Goal: Transaction & Acquisition: Purchase product/service

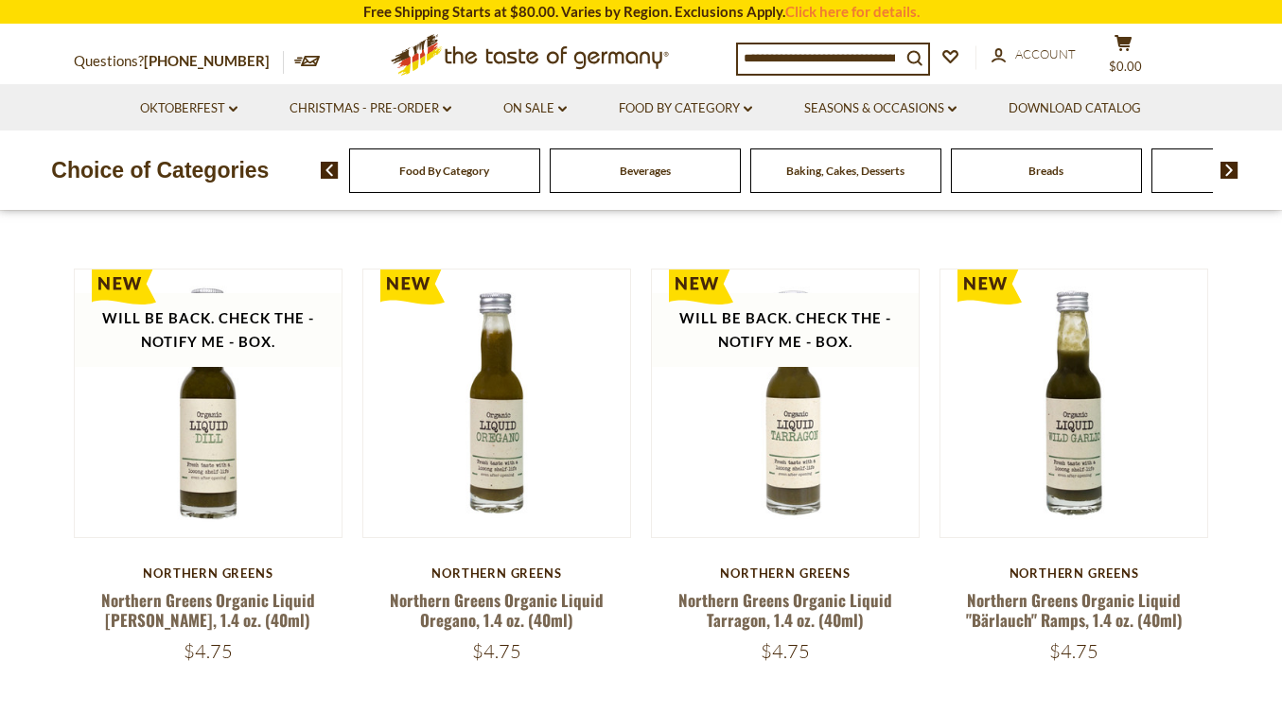
scroll to position [696, 0]
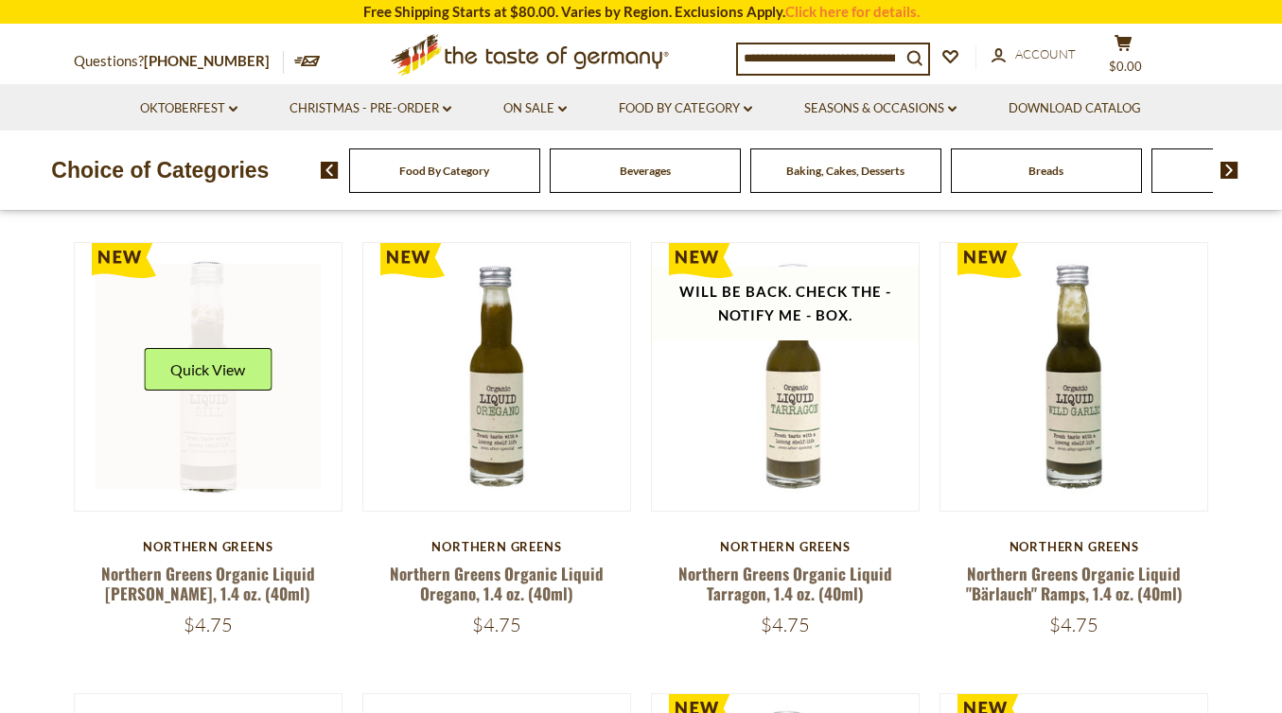
click at [201, 438] on link at bounding box center [208, 376] width 225 height 225
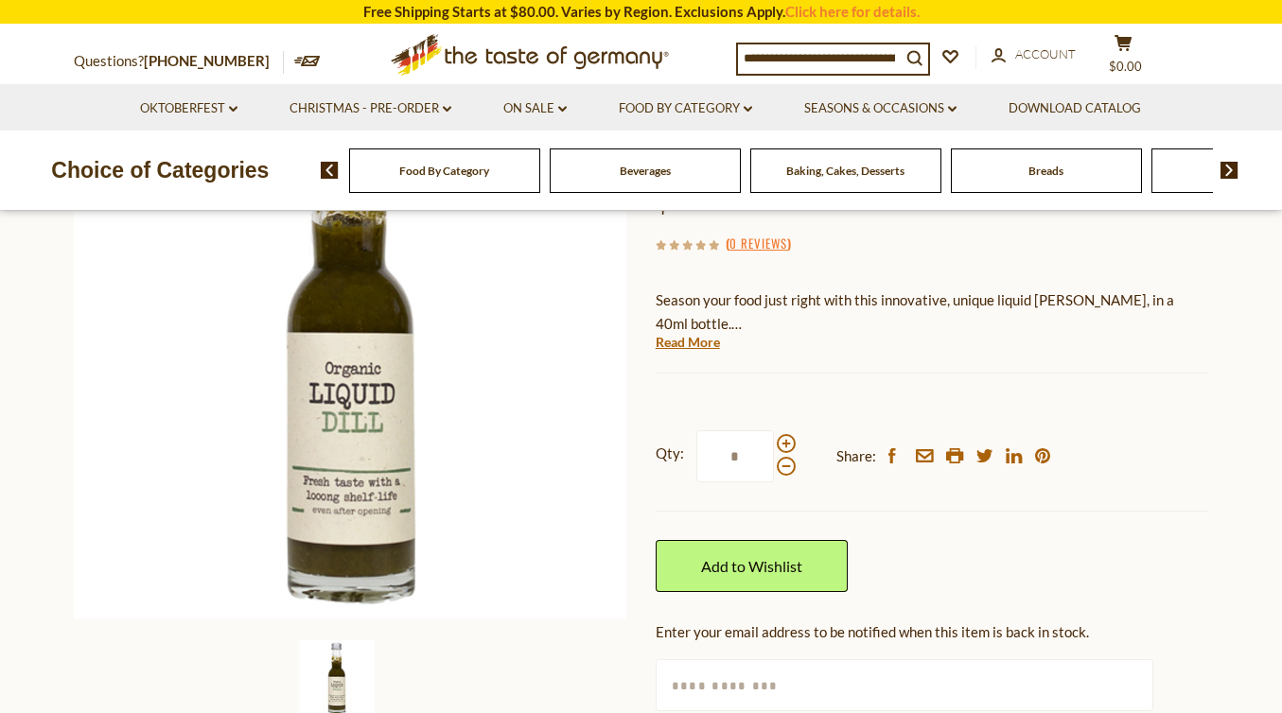
scroll to position [258, 0]
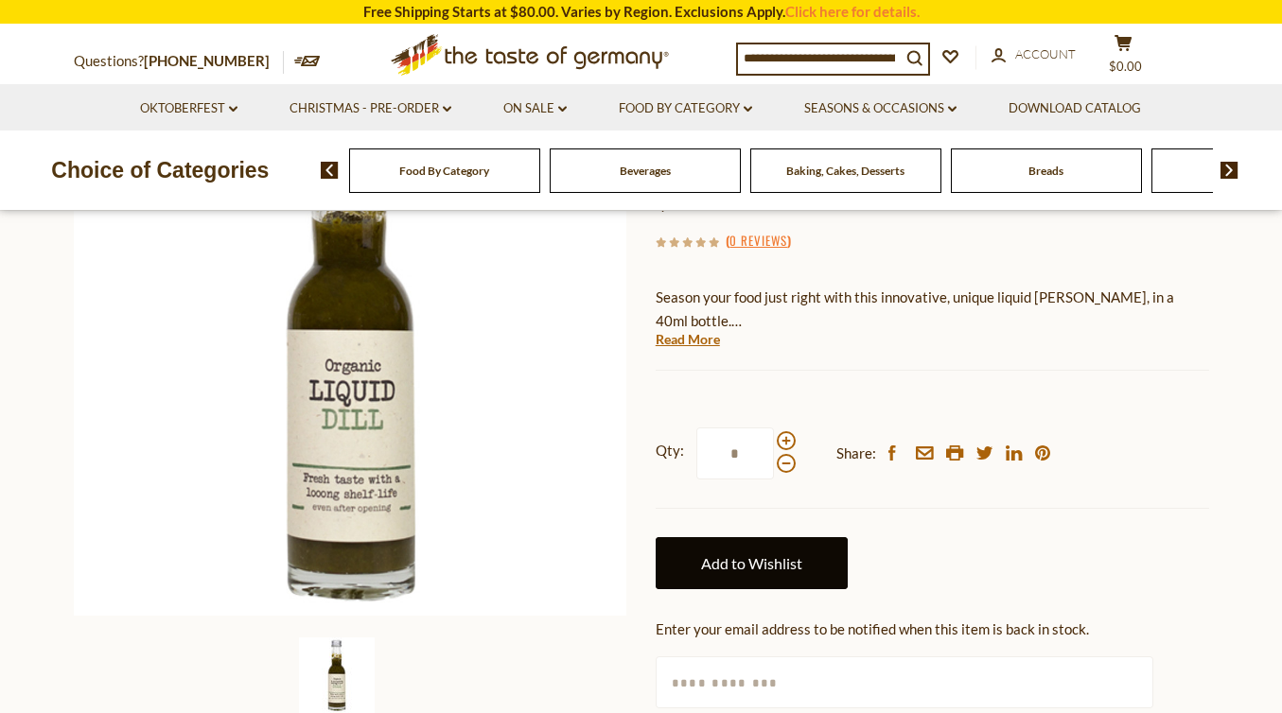
click at [750, 564] on link "Add to Wishlist" at bounding box center [752, 563] width 192 height 52
